Goal: Check status: Check status

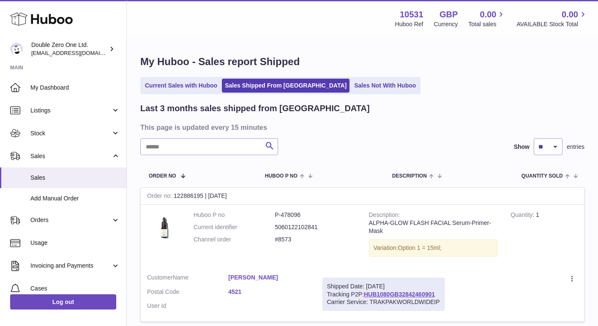
scroll to position [599, 0]
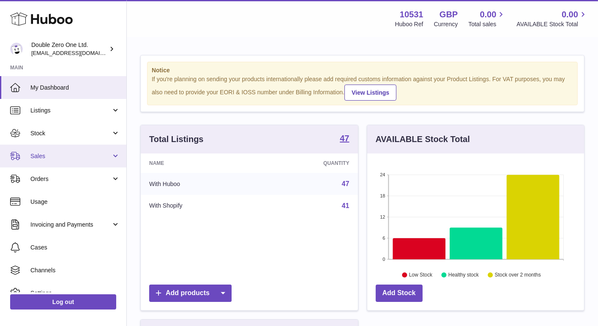
scroll to position [131, 217]
click at [57, 156] on span "Sales" at bounding box center [70, 156] width 81 height 8
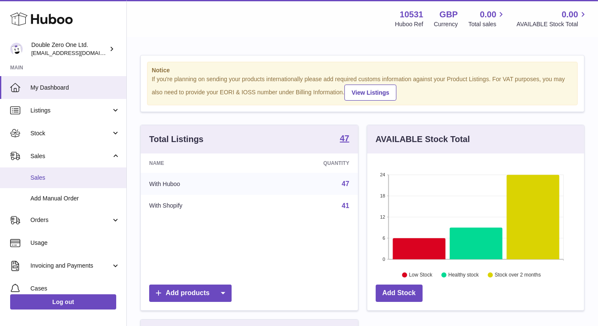
click at [48, 182] on span "Sales" at bounding box center [75, 178] width 90 height 8
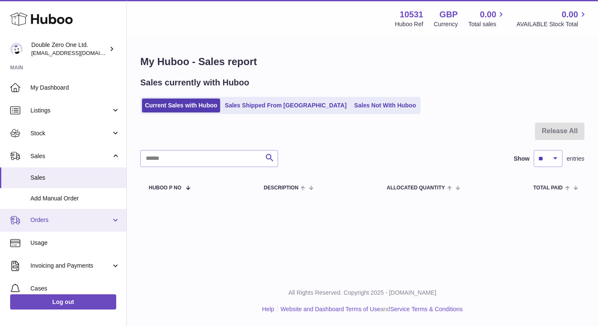
click at [60, 221] on span "Orders" at bounding box center [70, 220] width 81 height 8
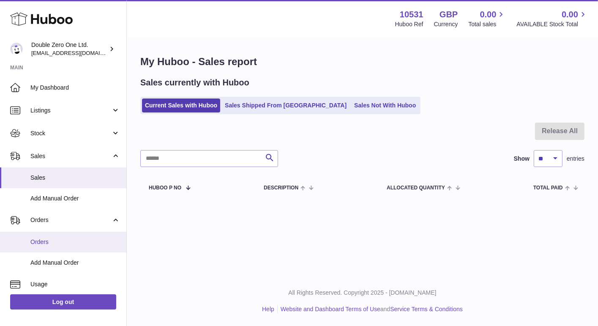
click at [55, 240] on span "Orders" at bounding box center [75, 242] width 90 height 8
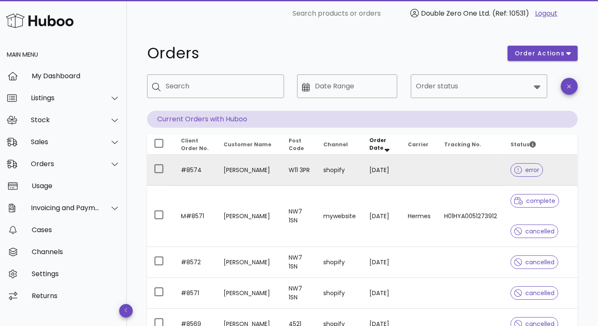
click at [430, 170] on td at bounding box center [419, 170] width 36 height 31
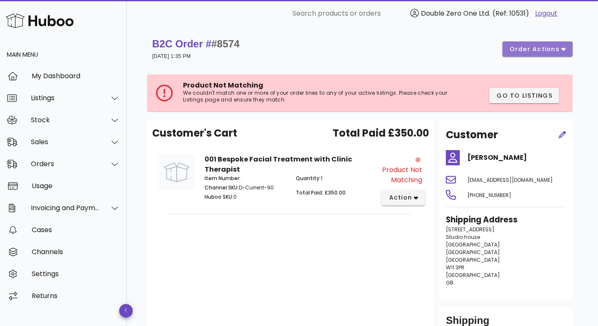
click at [536, 54] on button "order actions" at bounding box center [537, 48] width 70 height 15
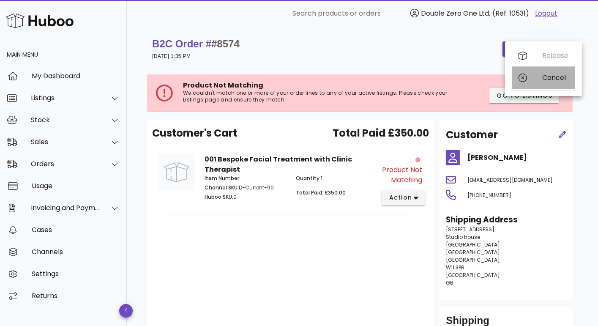
click at [537, 77] on div "Cancel" at bounding box center [542, 78] width 63 height 22
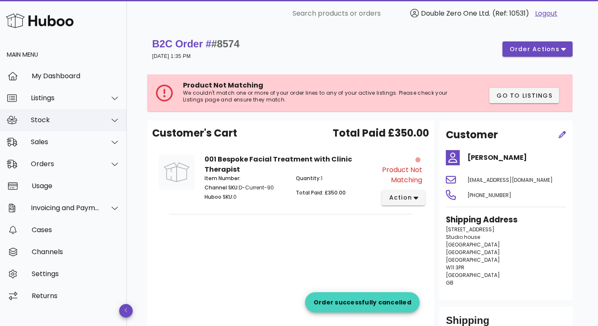
click at [63, 124] on div "Stock" at bounding box center [65, 120] width 69 height 8
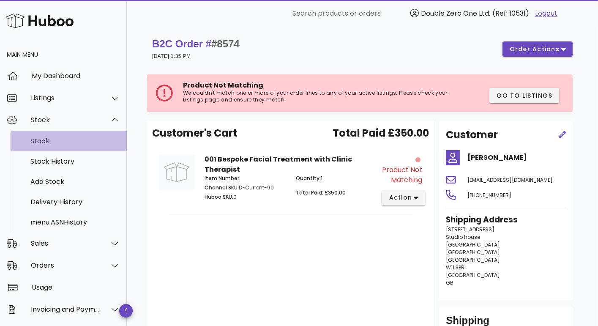
click at [55, 139] on div "Stock" at bounding box center [75, 141] width 90 height 8
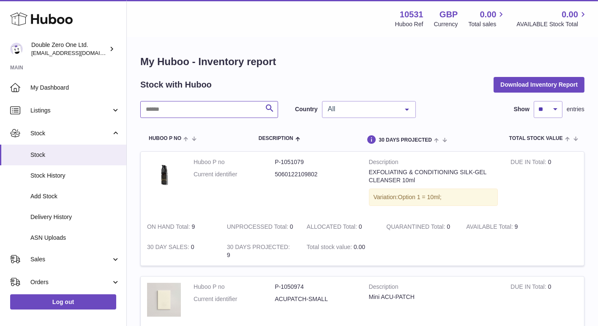
click at [231, 109] on input "text" at bounding box center [209, 109] width 138 height 17
type input "*"
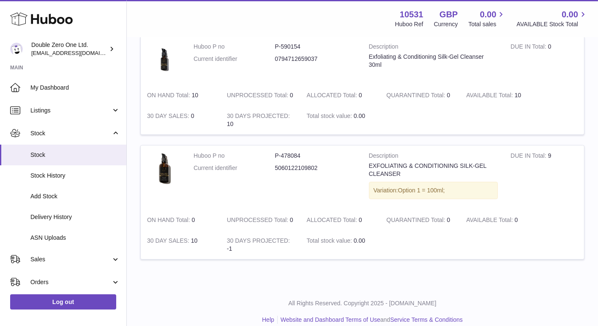
scroll to position [250, 0]
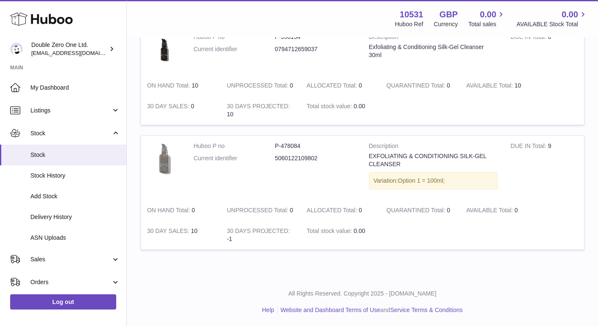
type input "********"
click at [161, 170] on img at bounding box center [164, 159] width 34 height 34
click at [59, 195] on span "Add Stock" at bounding box center [75, 196] width 90 height 8
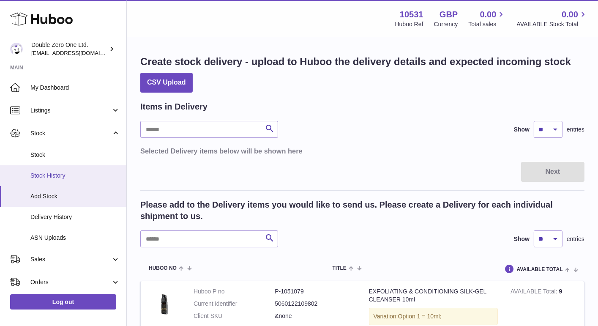
click at [76, 173] on span "Stock History" at bounding box center [75, 175] width 90 height 8
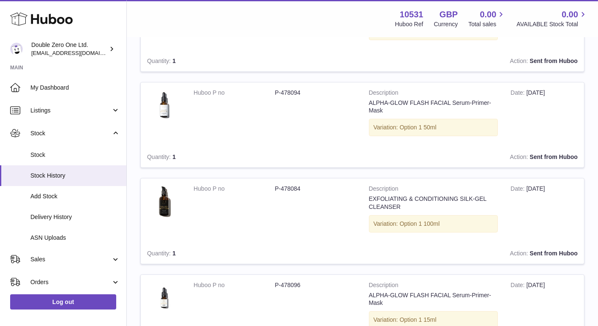
scroll to position [358, 0]
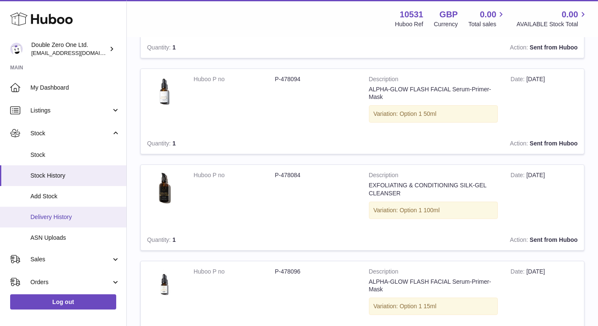
click at [76, 211] on link "Delivery History" at bounding box center [63, 217] width 126 height 21
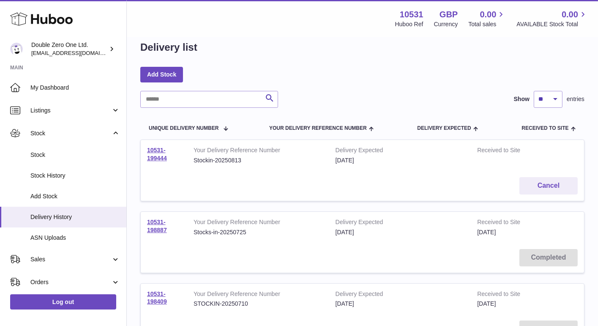
scroll to position [16, 0]
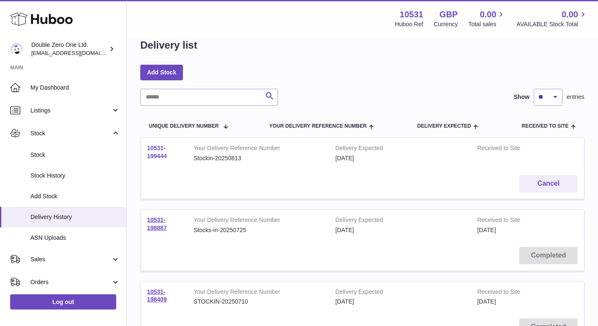
click at [165, 156] on link "10531-199444" at bounding box center [157, 151] width 20 height 15
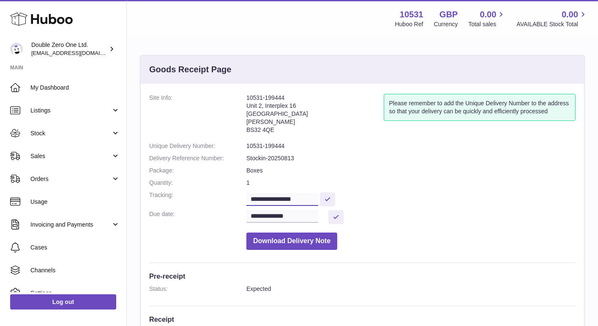
click at [284, 199] on input "**********" at bounding box center [282, 199] width 72 height 13
click at [301, 147] on dd "10531-199444" at bounding box center [410, 146] width 329 height 8
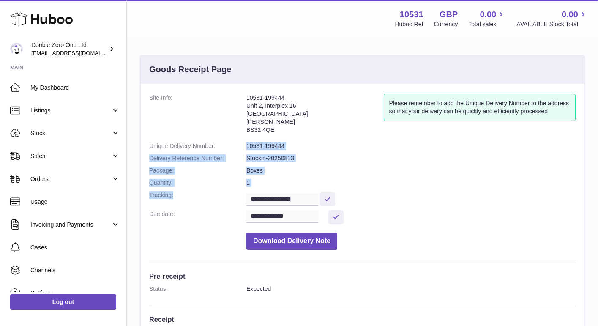
drag, startPoint x: 245, startPoint y: 144, endPoint x: 324, endPoint y: 196, distance: 94.3
click at [324, 196] on dl "**********" at bounding box center [362, 174] width 426 height 160
click at [307, 162] on dl "**********" at bounding box center [362, 174] width 426 height 160
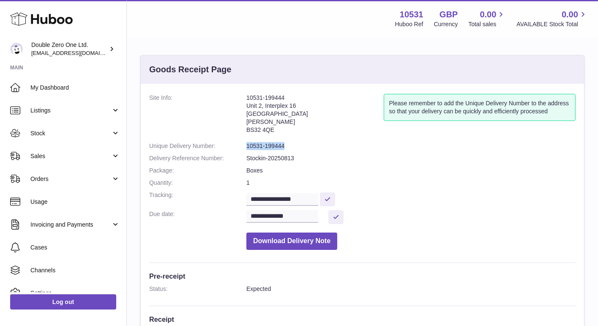
drag, startPoint x: 244, startPoint y: 144, endPoint x: 297, endPoint y: 144, distance: 53.2
click at [297, 144] on dl "**********" at bounding box center [362, 174] width 426 height 160
drag, startPoint x: 149, startPoint y: 145, endPoint x: 309, endPoint y: 147, distance: 160.5
click at [309, 147] on div "**********" at bounding box center [362, 292] width 443 height 416
copy dl "Unique Delivery Number: 10531-199444"
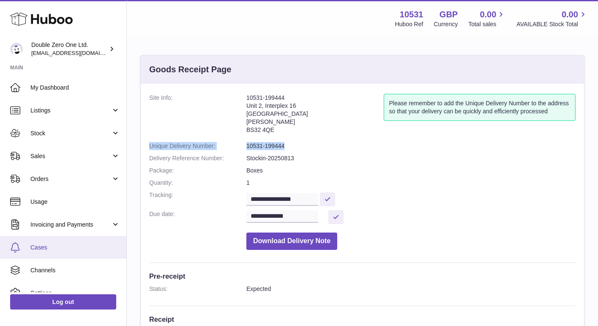
click at [61, 249] on span "Cases" at bounding box center [75, 247] width 90 height 8
